Goal: Use online tool/utility: Utilize a website feature to perform a specific function

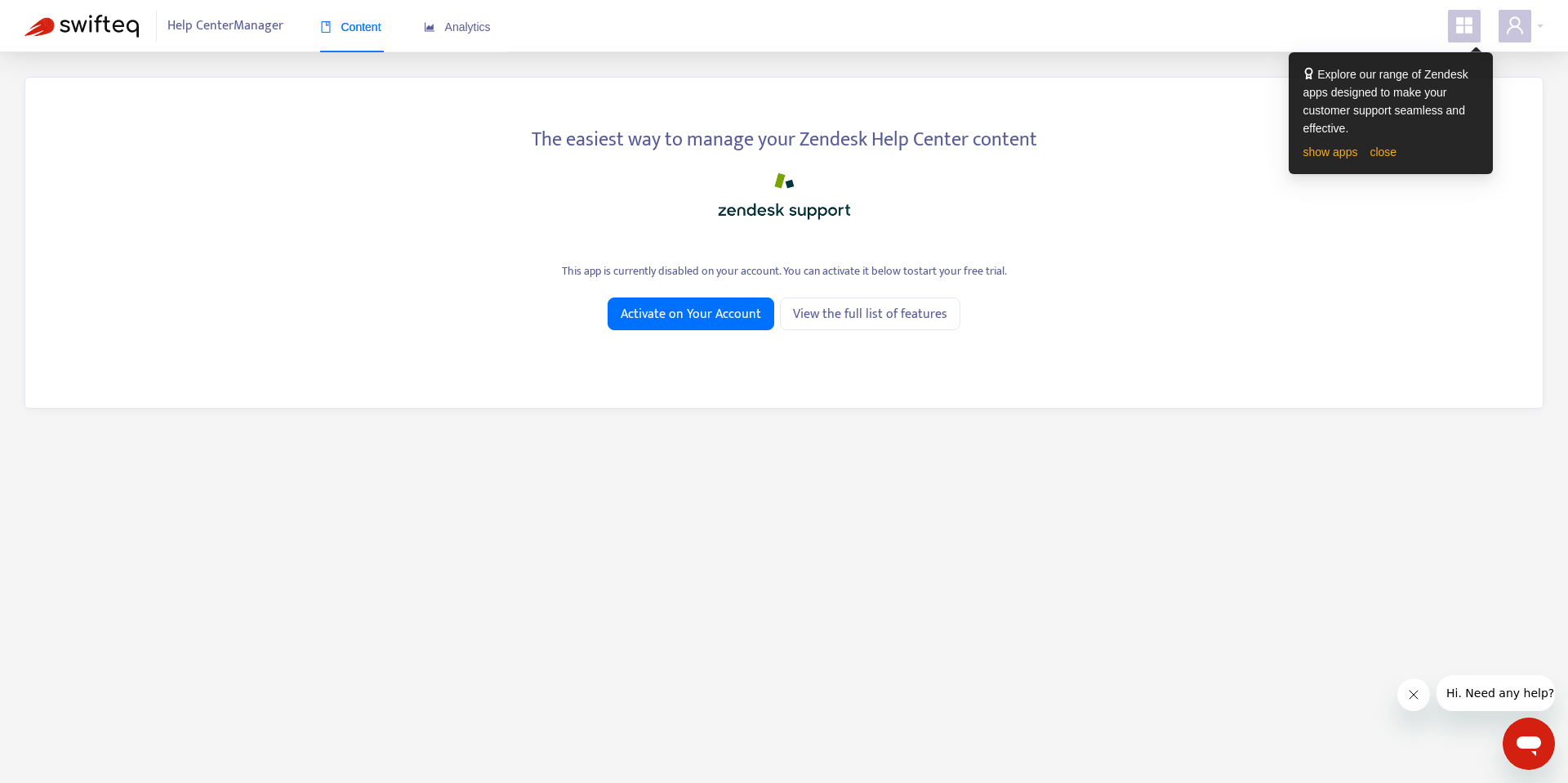
click at [1477, 30] on span at bounding box center [1463, 25] width 33 height 33
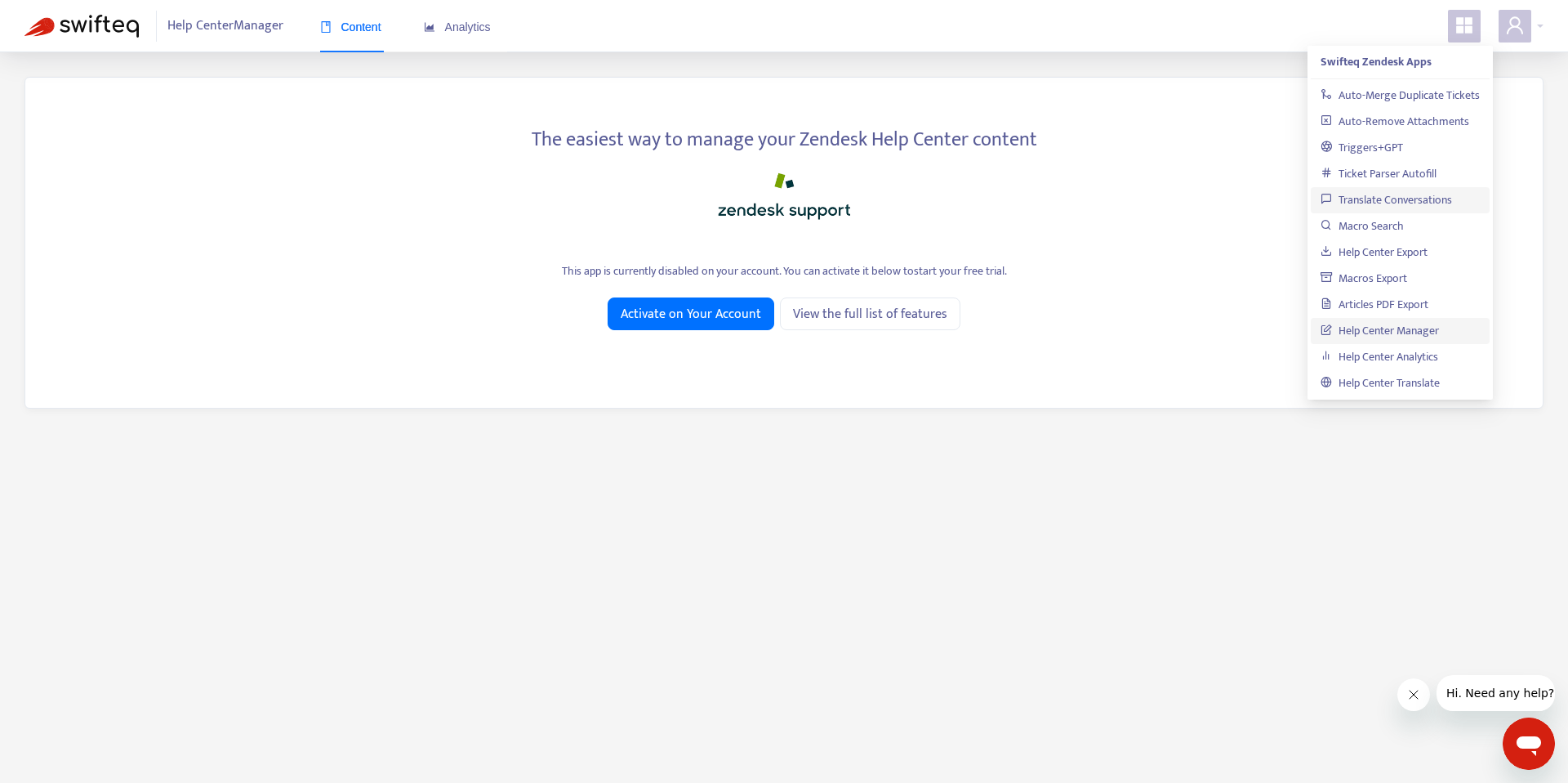
click at [1419, 197] on link "Translate Conversations" at bounding box center [1386, 199] width 132 height 19
